Goal: Task Accomplishment & Management: Manage account settings

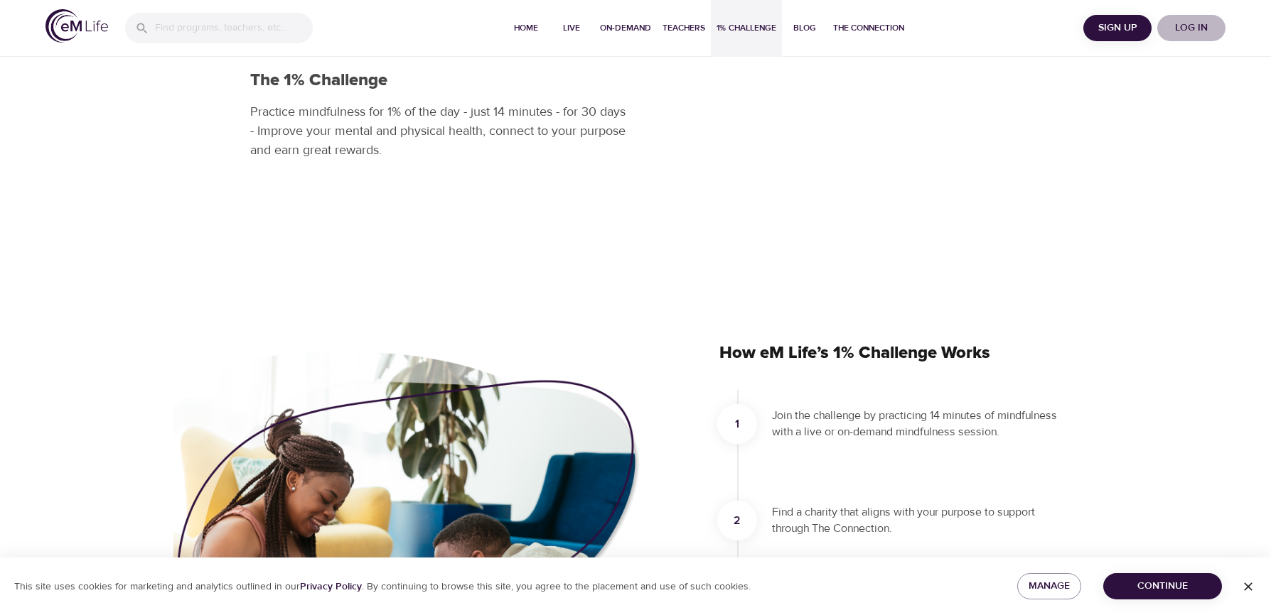
click at [1190, 28] on span "Log in" at bounding box center [1191, 28] width 57 height 18
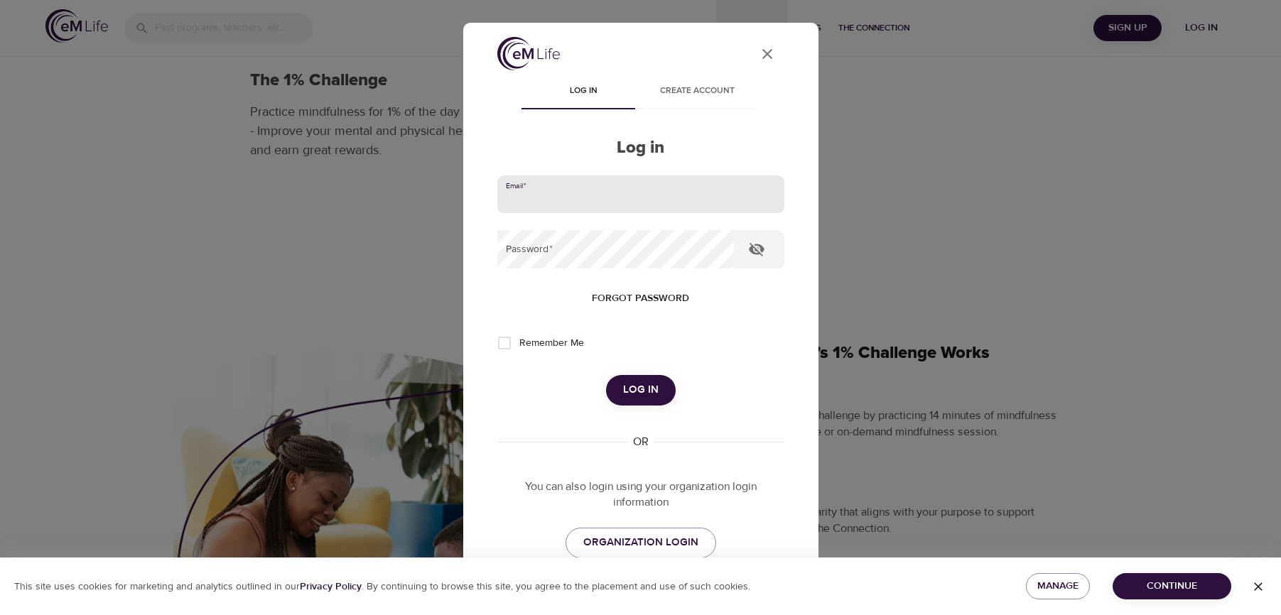
click at [596, 193] on input "email" at bounding box center [640, 195] width 287 height 38
type input "[EMAIL_ADDRESS][DOMAIN_NAME]"
click at [606, 375] on button "Log in" at bounding box center [641, 390] width 70 height 30
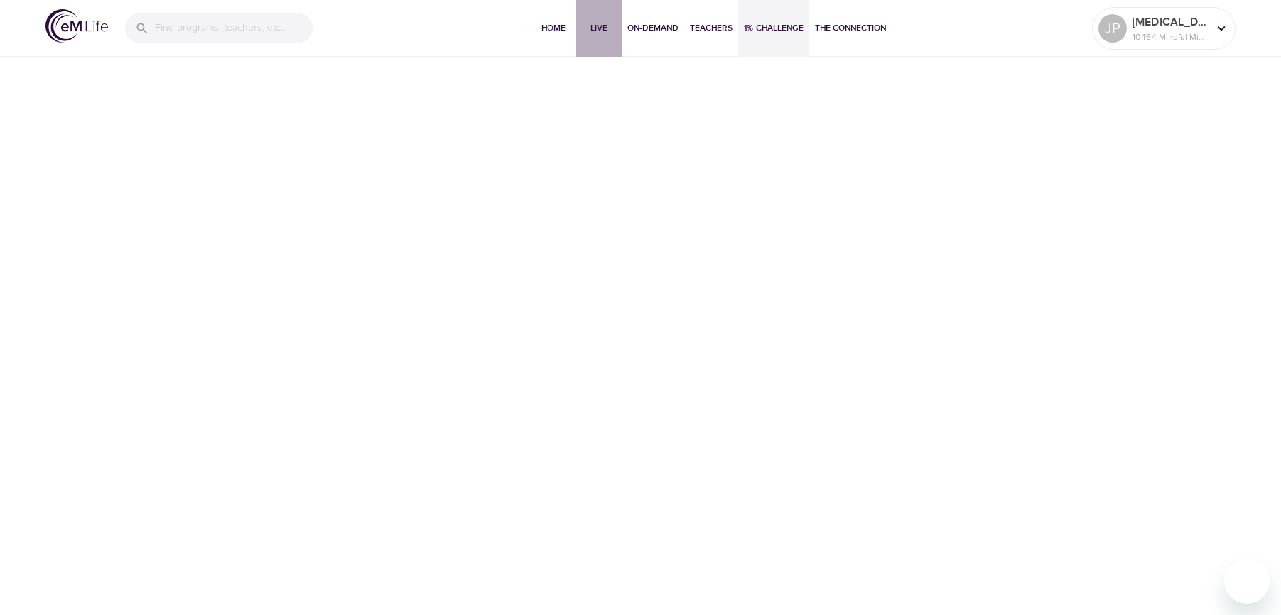
click at [598, 27] on span "Live" at bounding box center [599, 28] width 34 height 15
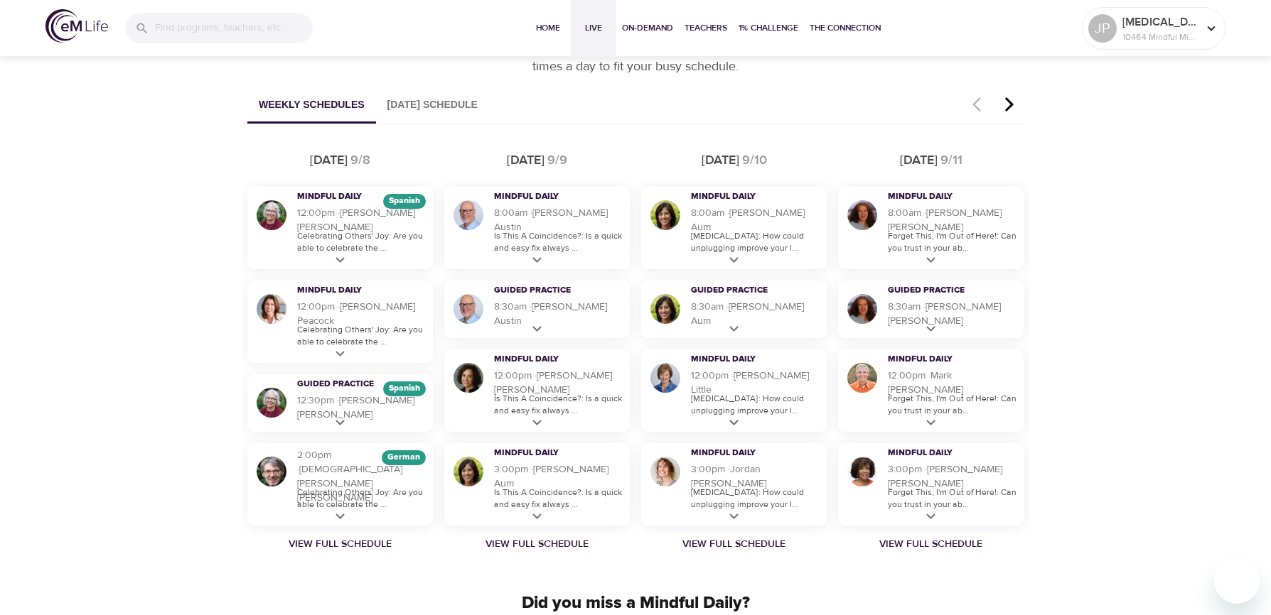
scroll to position [853, 0]
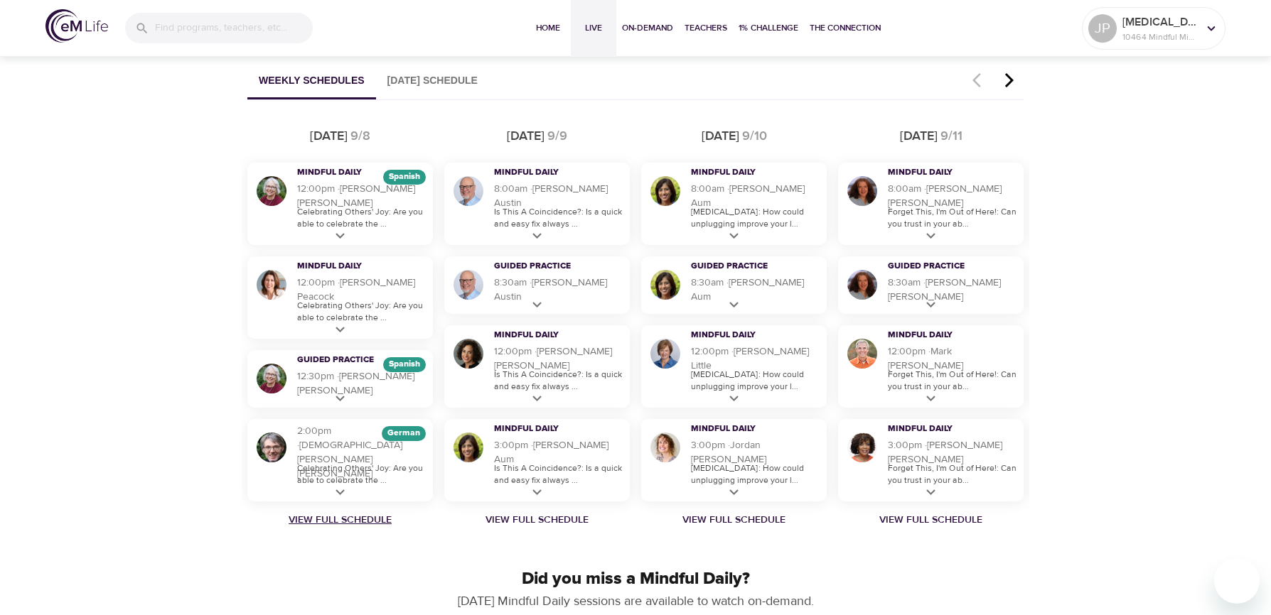
click at [330, 522] on link "View Full Schedule" at bounding box center [340, 520] width 197 height 14
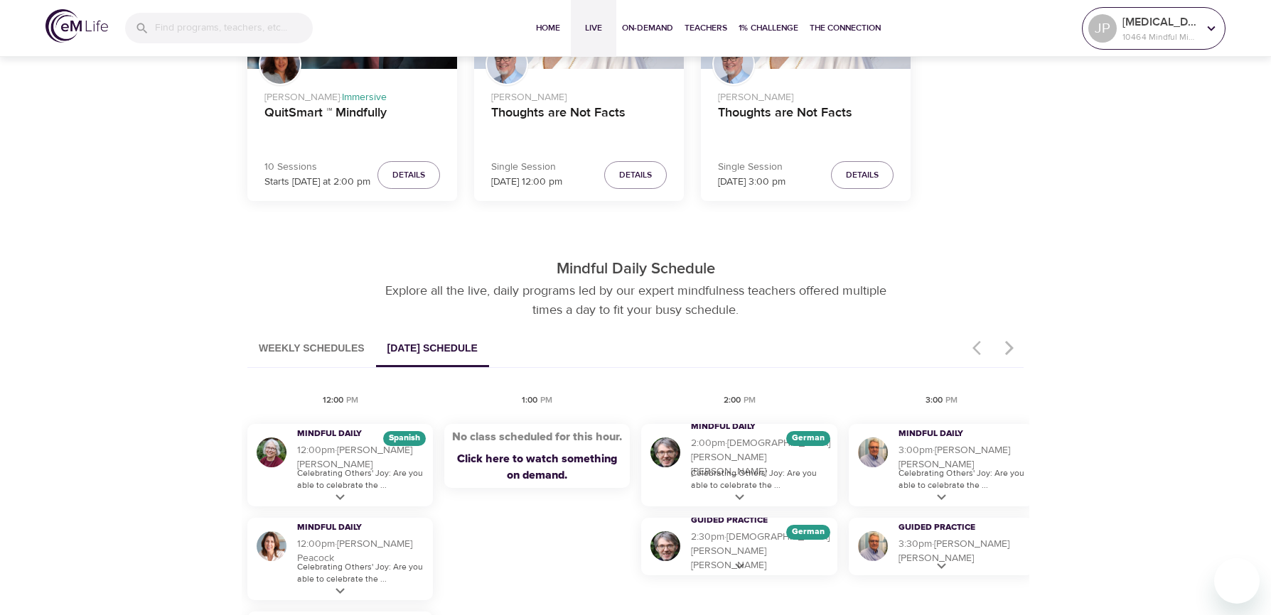
scroll to position [569, 0]
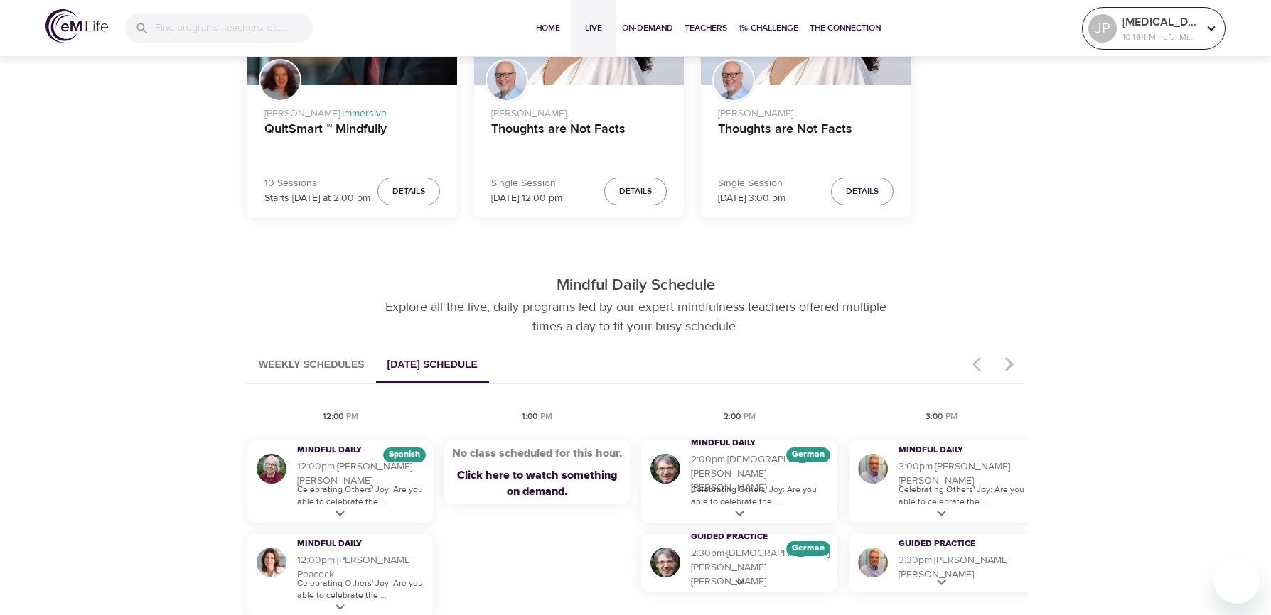
click at [1215, 24] on icon at bounding box center [1211, 29] width 16 height 16
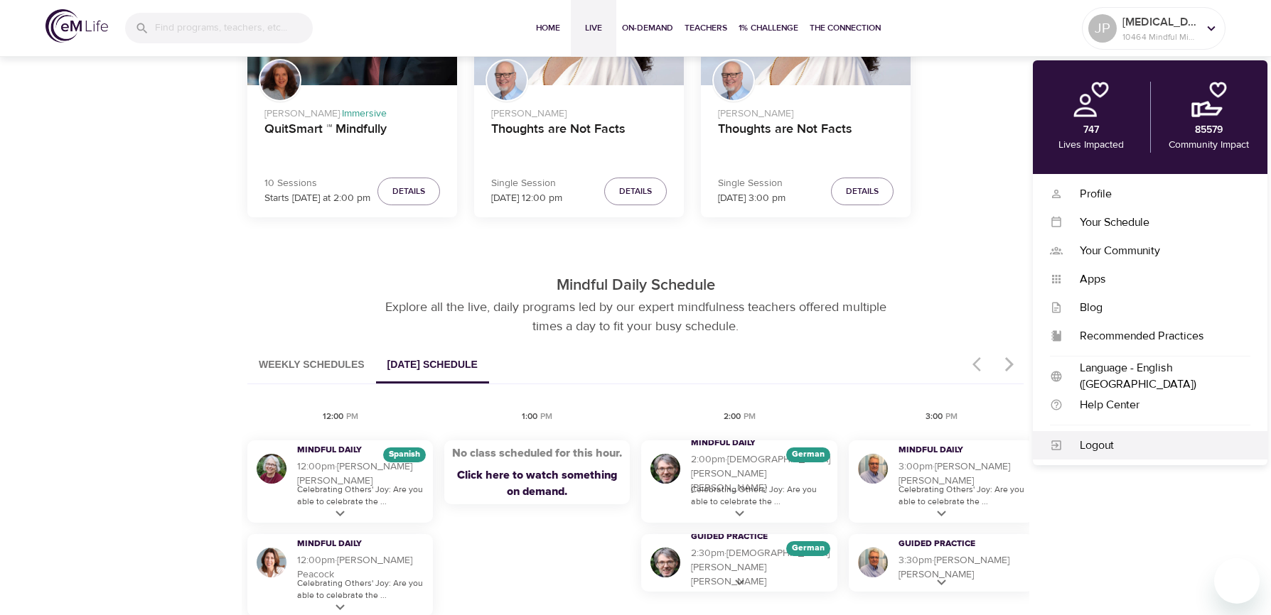
click at [1092, 446] on div "Logout" at bounding box center [1156, 446] width 188 height 16
